Goal: Navigation & Orientation: Find specific page/section

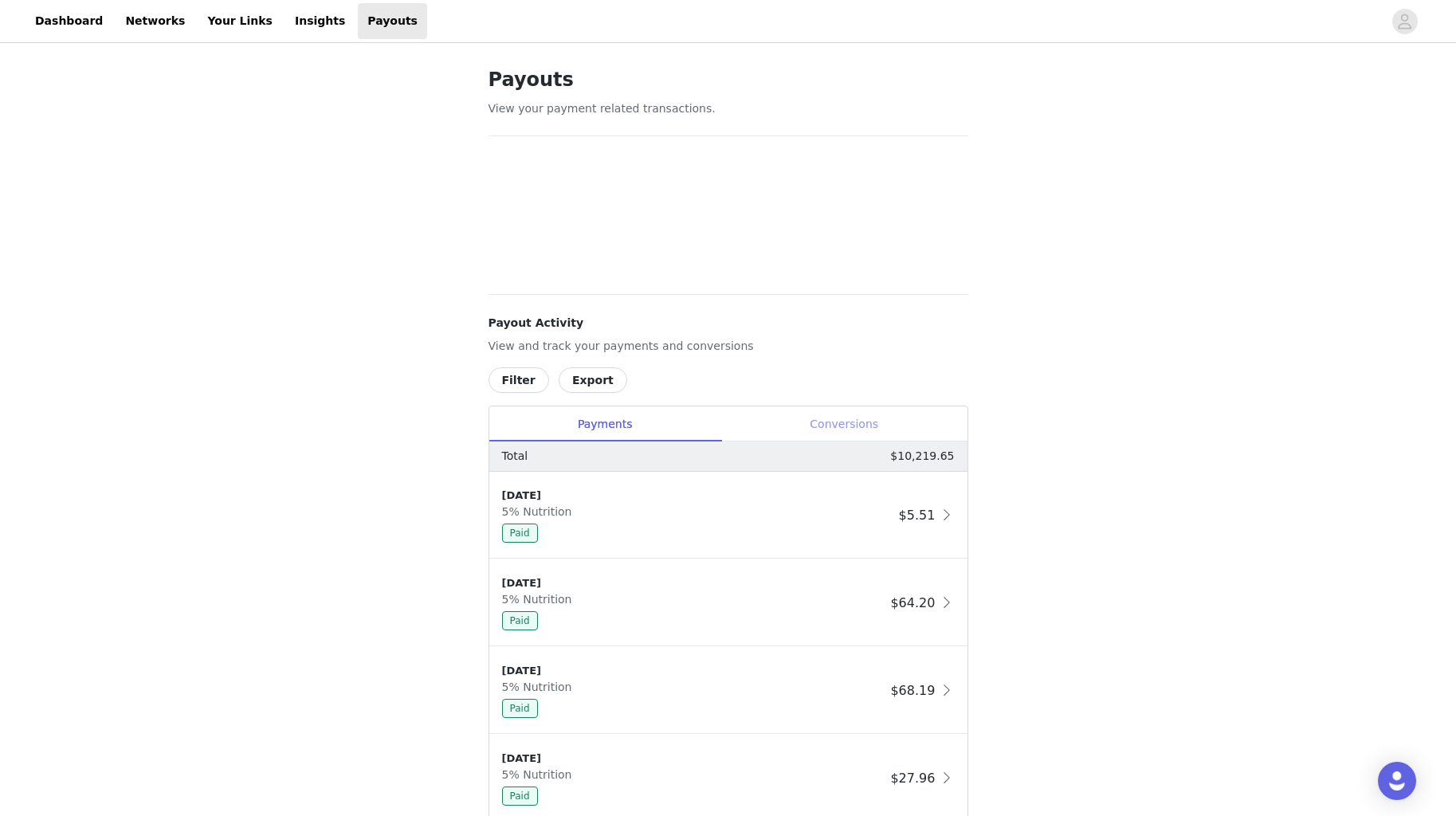
click at [866, 422] on div "Conversions" at bounding box center [844, 424] width 247 height 36
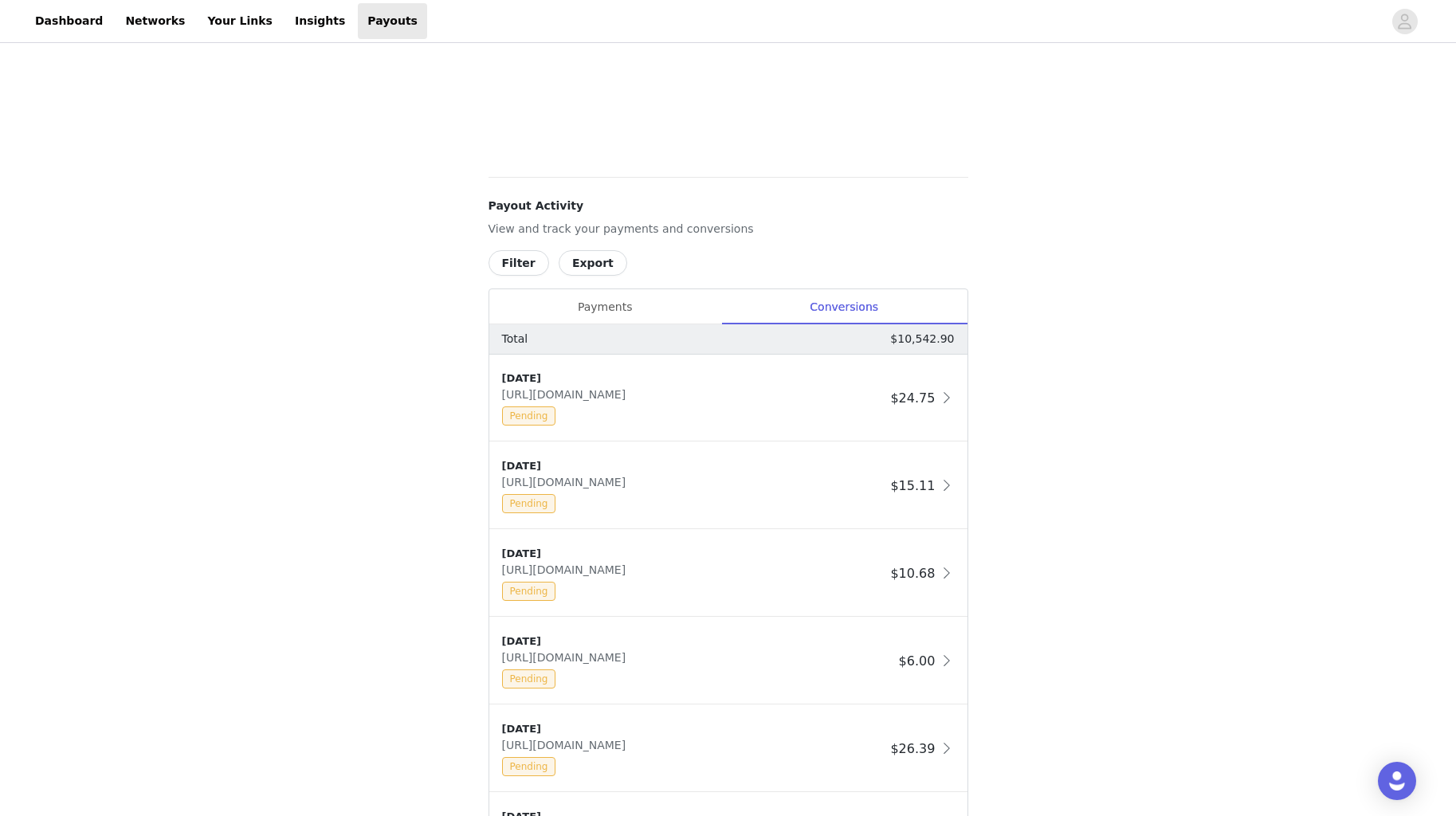
scroll to position [474, 0]
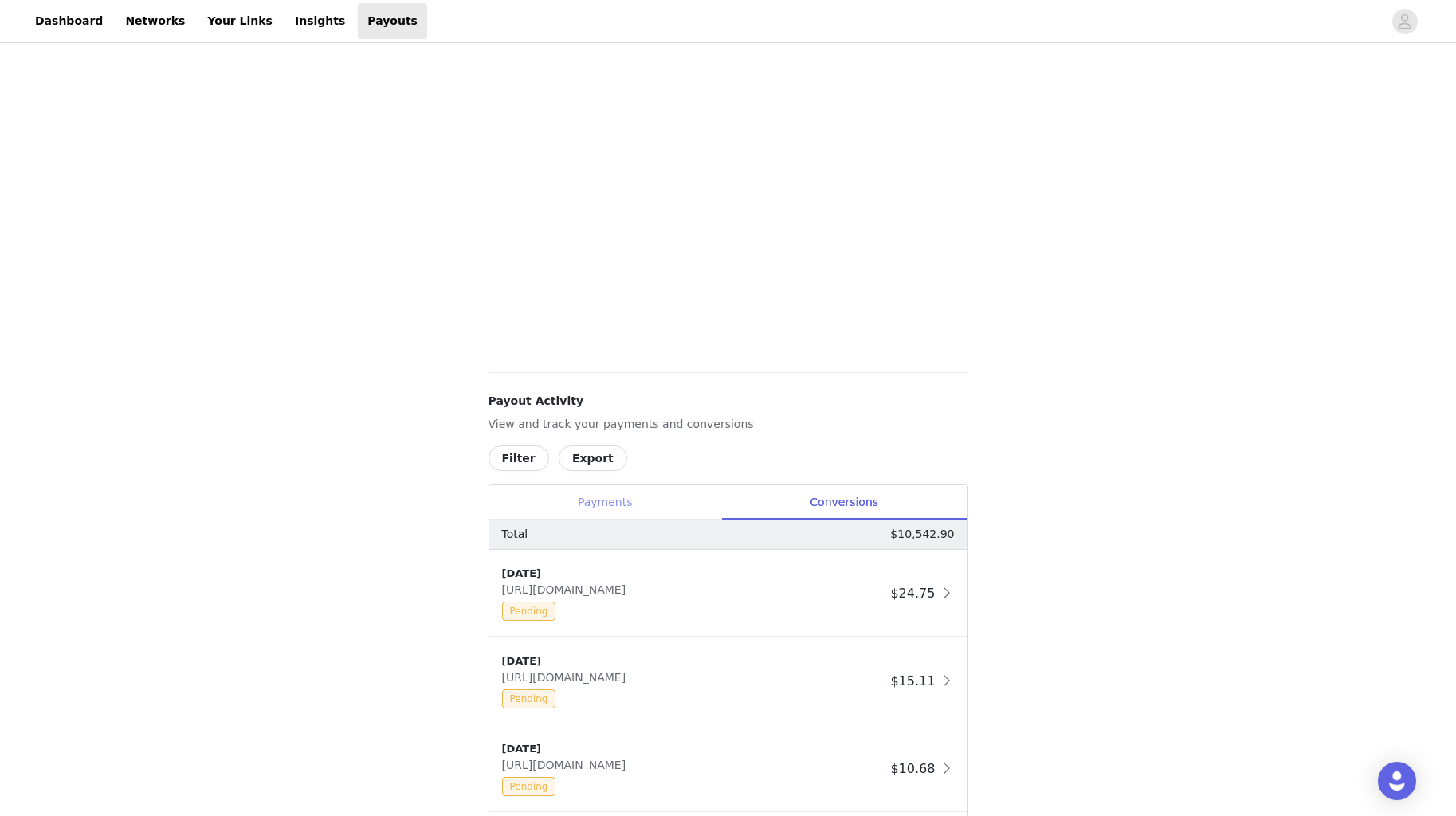
click at [617, 501] on div "Payments" at bounding box center [605, 503] width 232 height 36
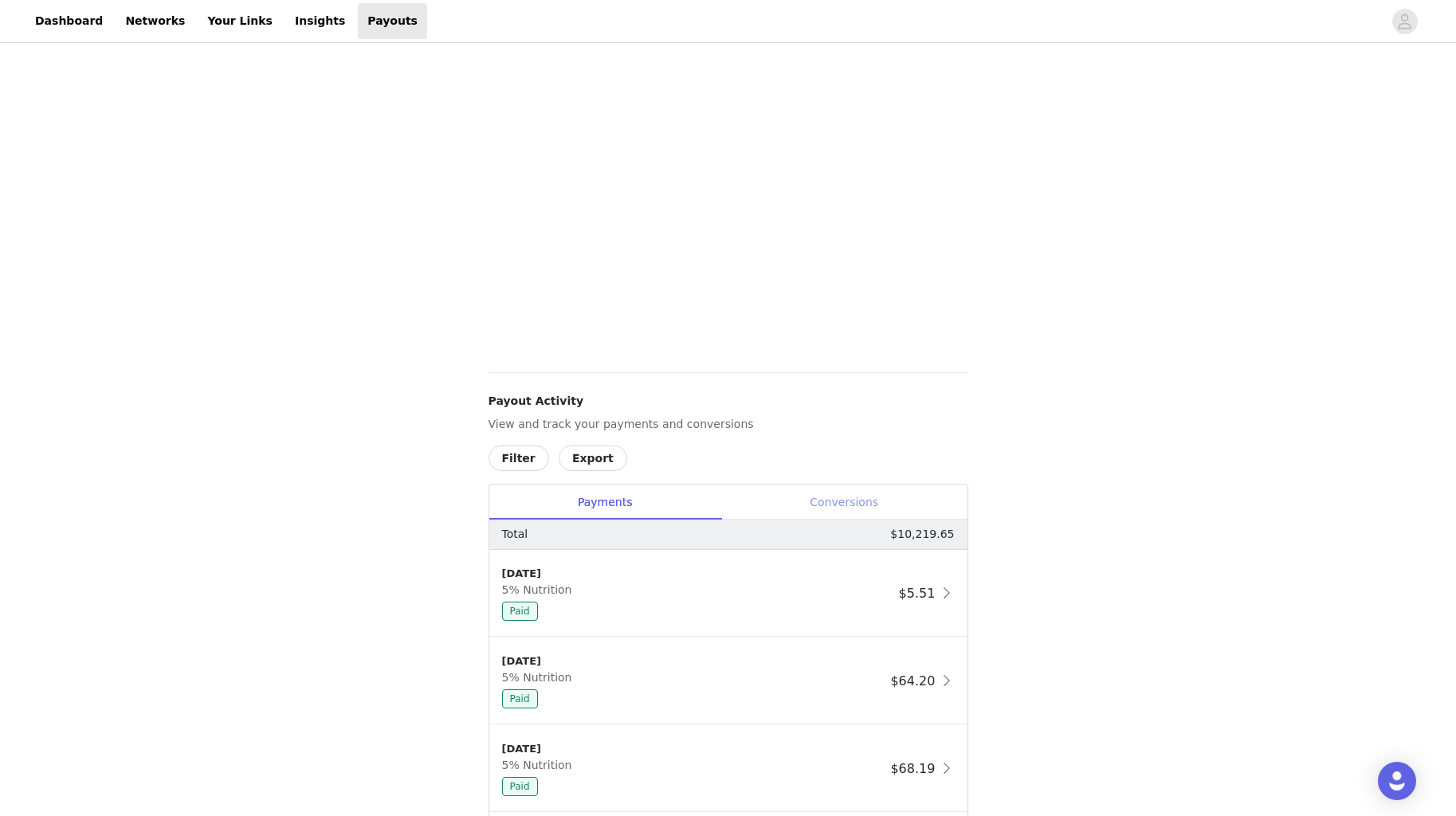
click at [836, 497] on div "Conversions" at bounding box center [844, 503] width 247 height 36
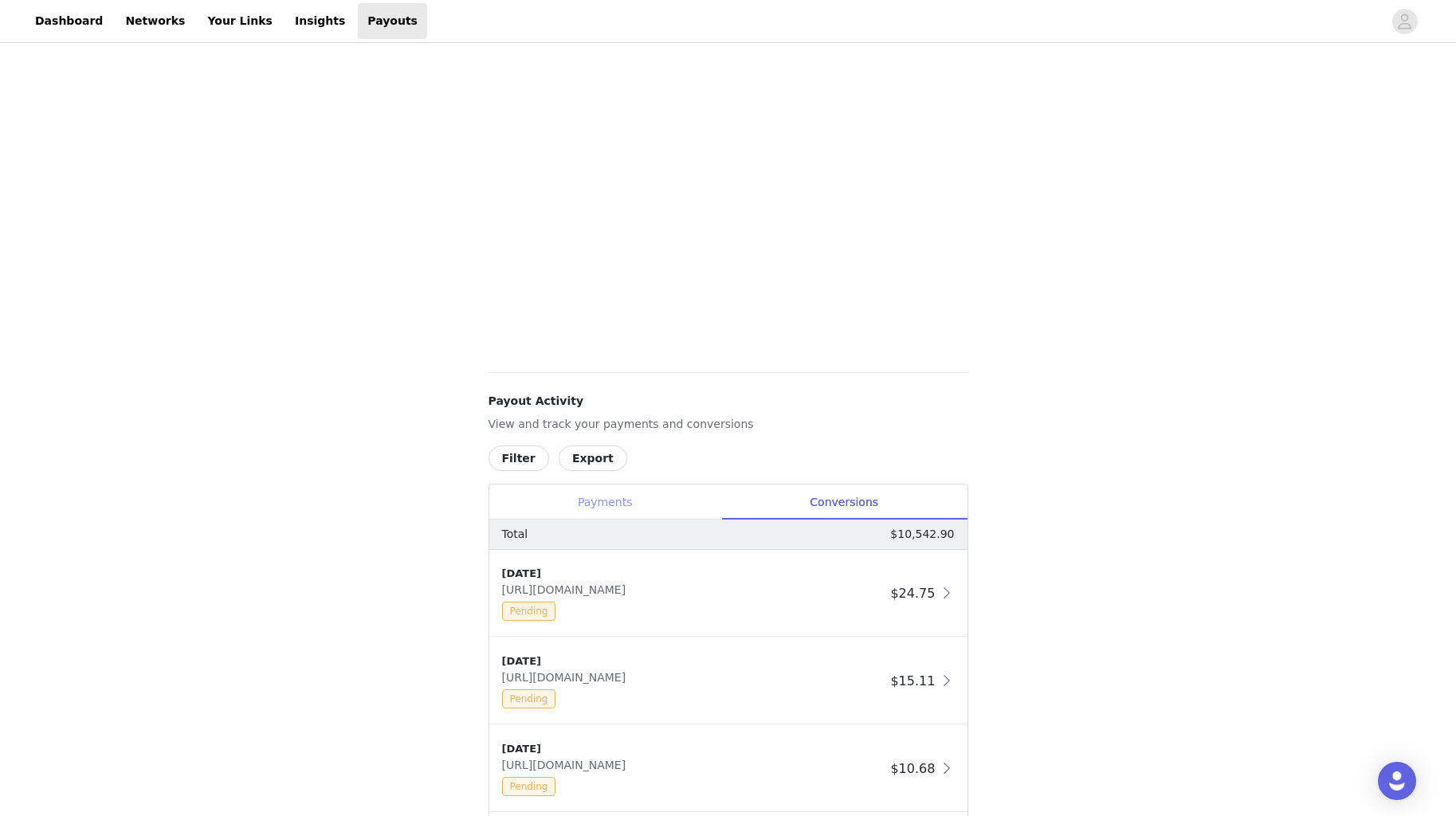
click at [600, 504] on div "Payments" at bounding box center [605, 503] width 232 height 36
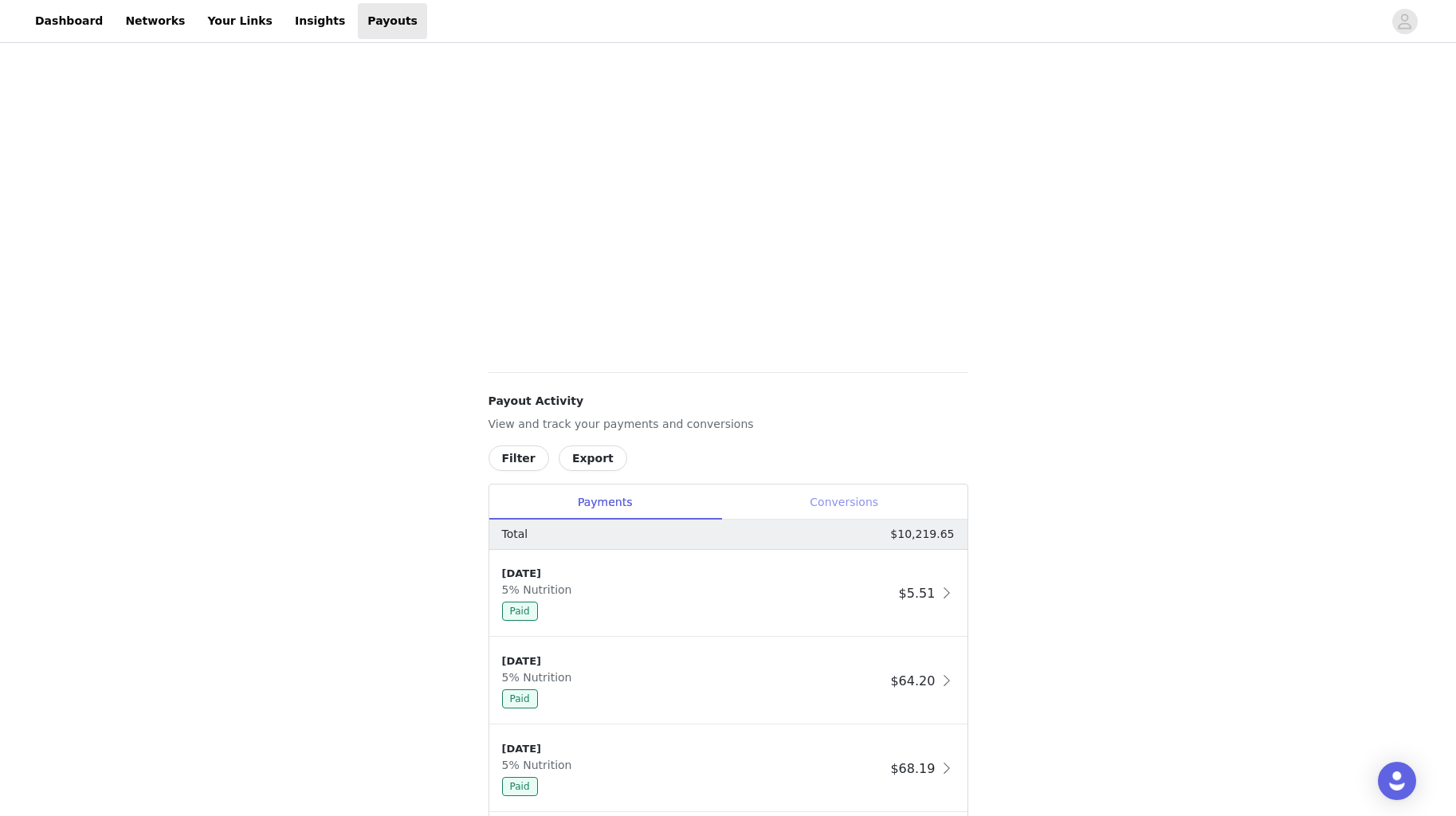
click at [836, 500] on div "Conversions" at bounding box center [844, 503] width 247 height 36
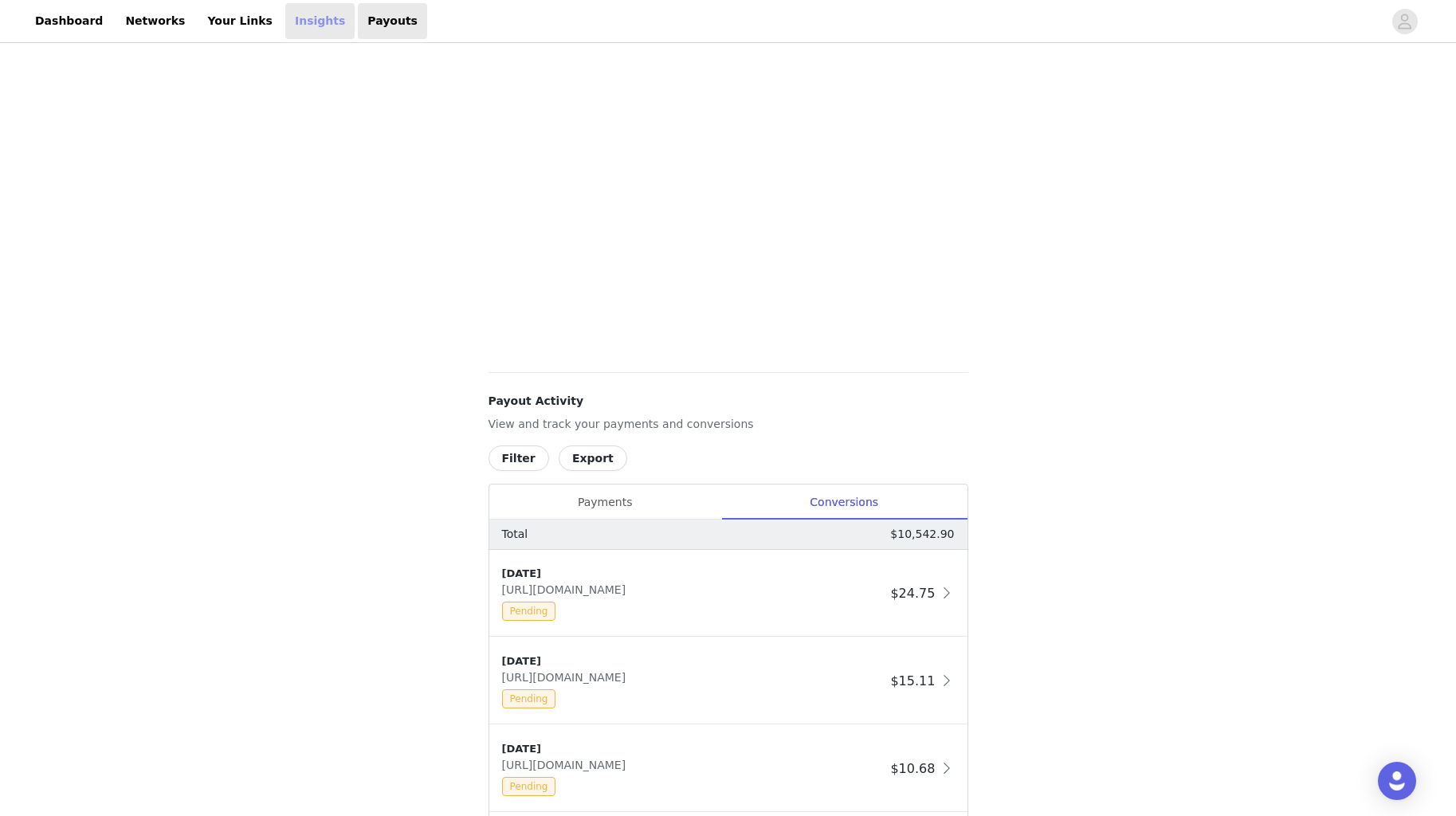
click at [285, 21] on link "Insights" at bounding box center [319, 21] width 69 height 36
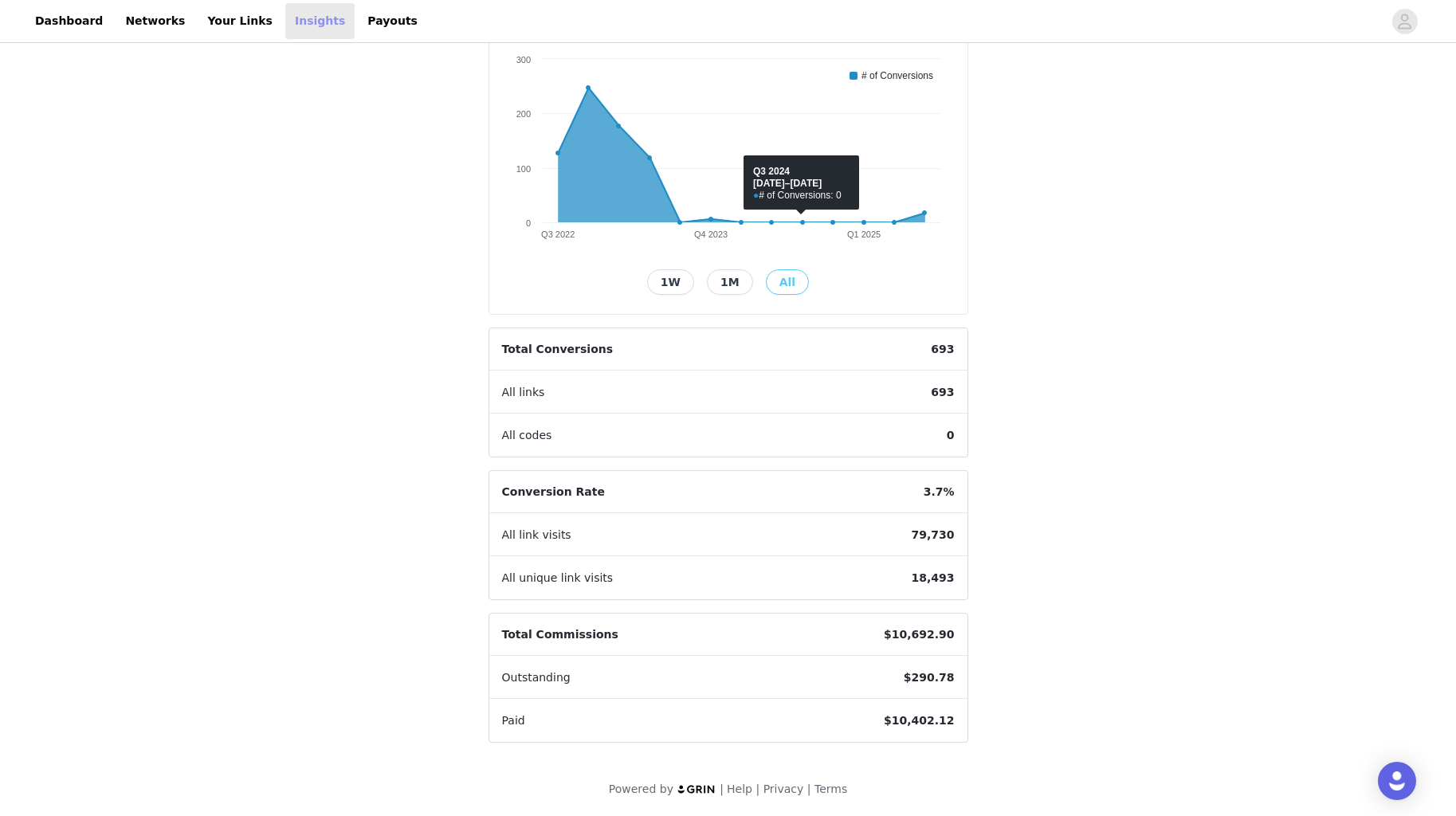
scroll to position [188, 0]
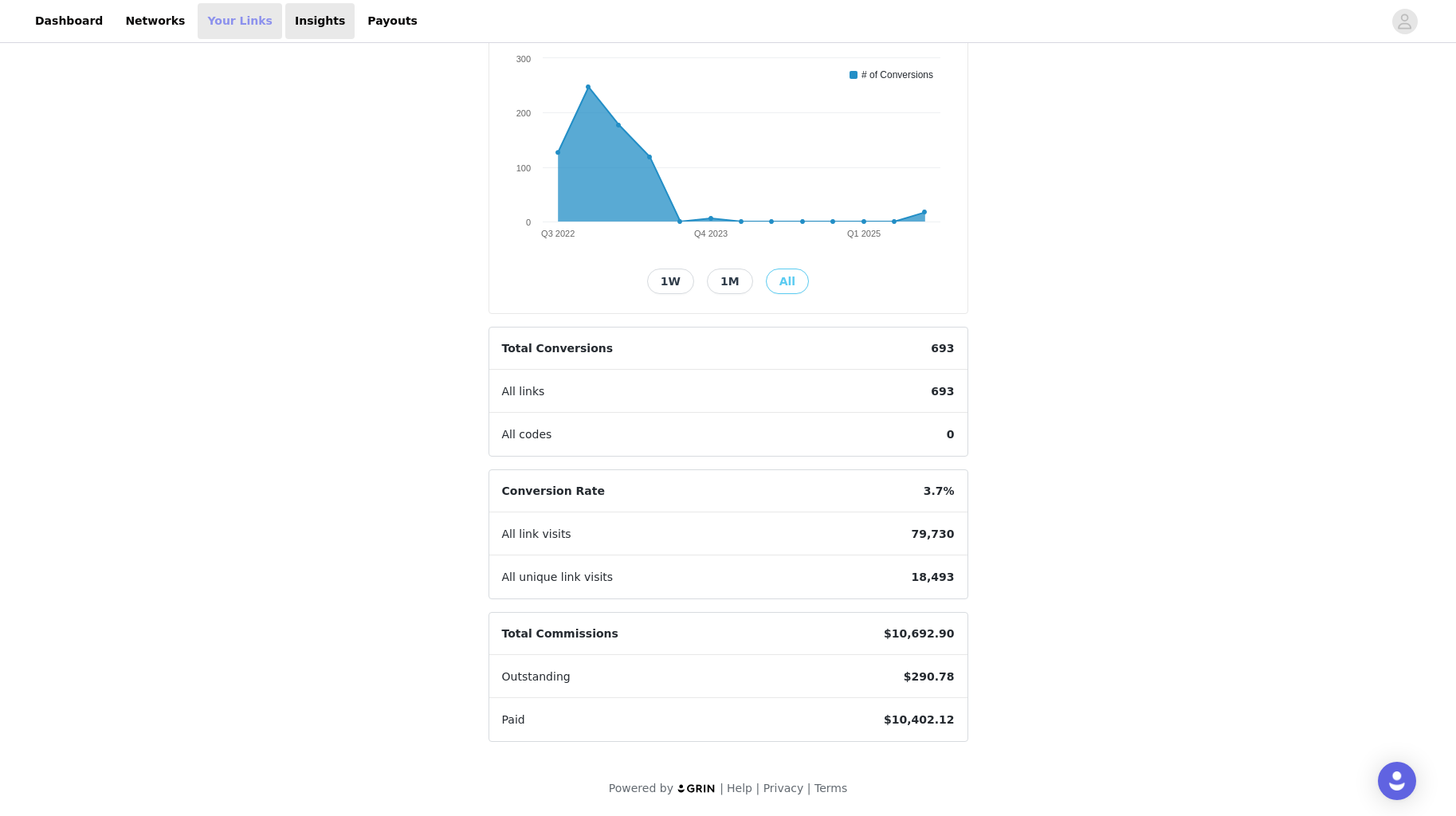
click at [230, 19] on link "Your Links" at bounding box center [240, 21] width 84 height 36
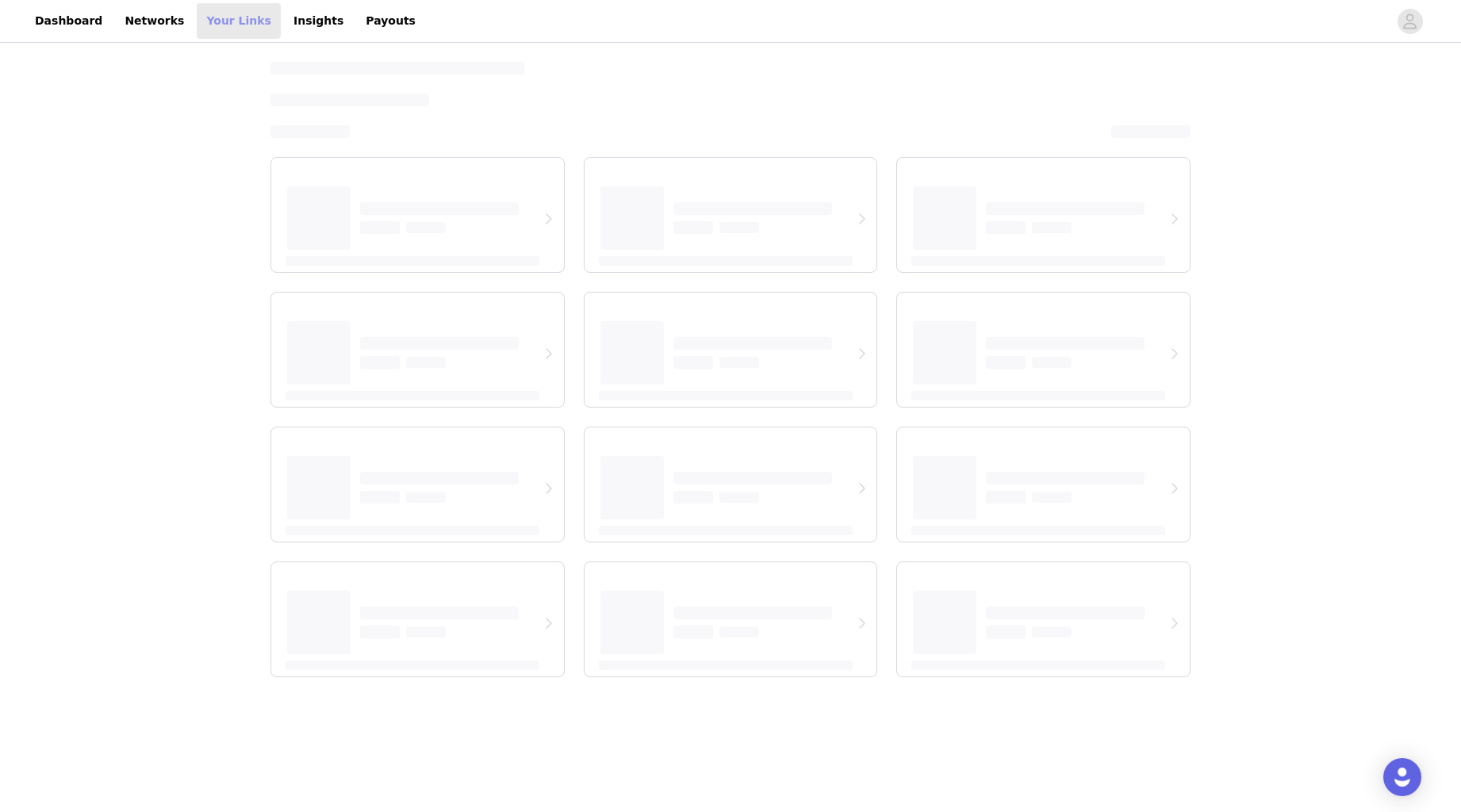
select select "12"
